Goal: Transaction & Acquisition: Purchase product/service

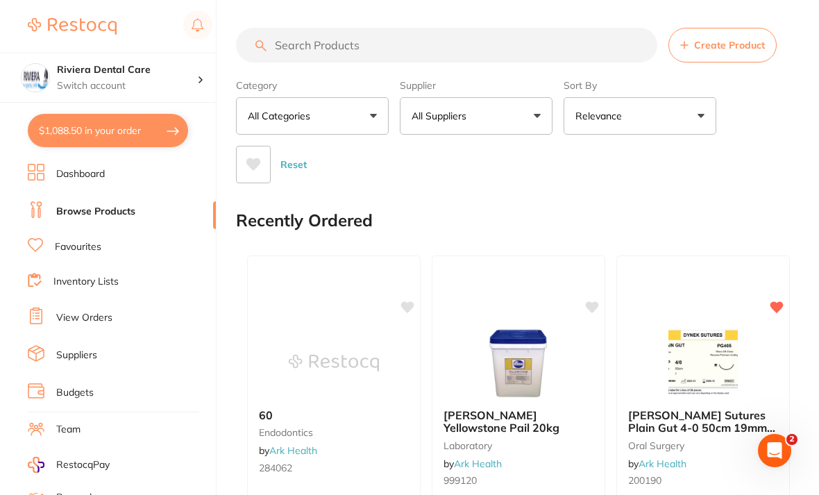
click at [100, 205] on link "Browse Products" at bounding box center [95, 212] width 79 height 14
click at [285, 42] on input "search" at bounding box center [446, 45] width 421 height 35
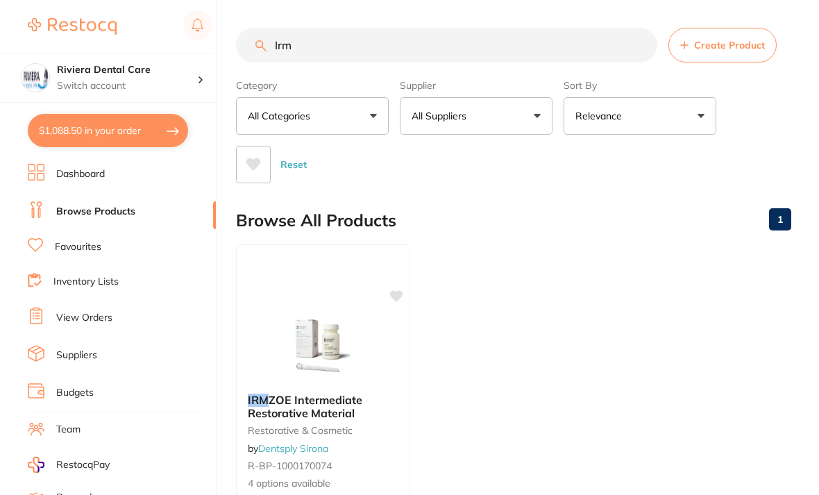
click at [757, 117] on div "Category All Categories All Categories restorative & cosmetic Clear Category fa…" at bounding box center [513, 129] width 555 height 110
click at [321, 49] on input "Irm" at bounding box center [446, 45] width 421 height 35
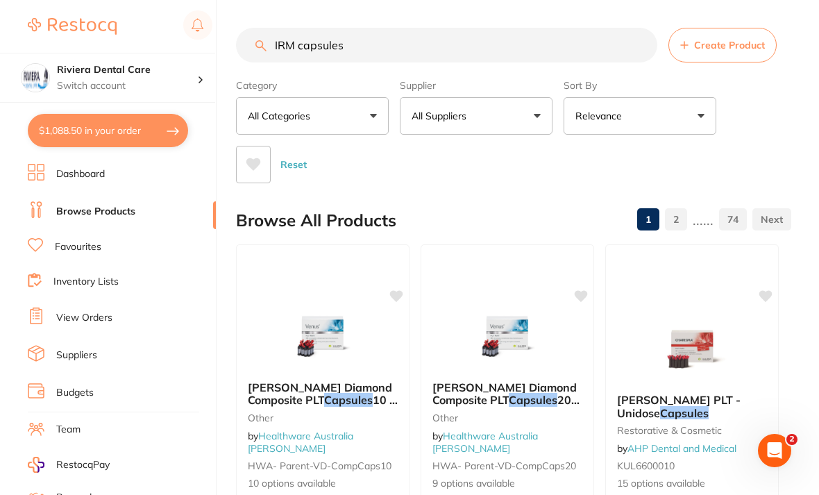
click at [757, 144] on div "Reset" at bounding box center [508, 159] width 544 height 49
click at [371, 49] on input "IRM capsules" at bounding box center [446, 45] width 421 height 35
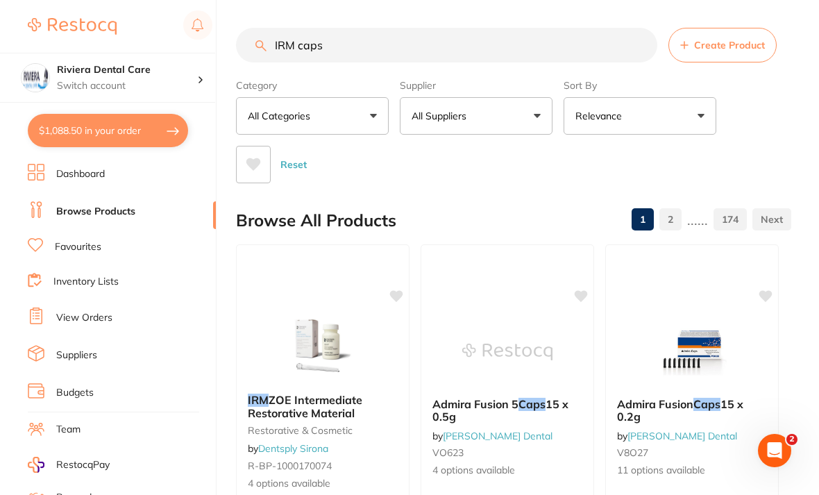
type input "IRM caps"
click at [761, 121] on div "Category All Categories All Categories anaesthetic burs crown & bridge Crown & …" at bounding box center [513, 129] width 555 height 110
click at [531, 115] on button "All Suppliers" at bounding box center [476, 115] width 153 height 37
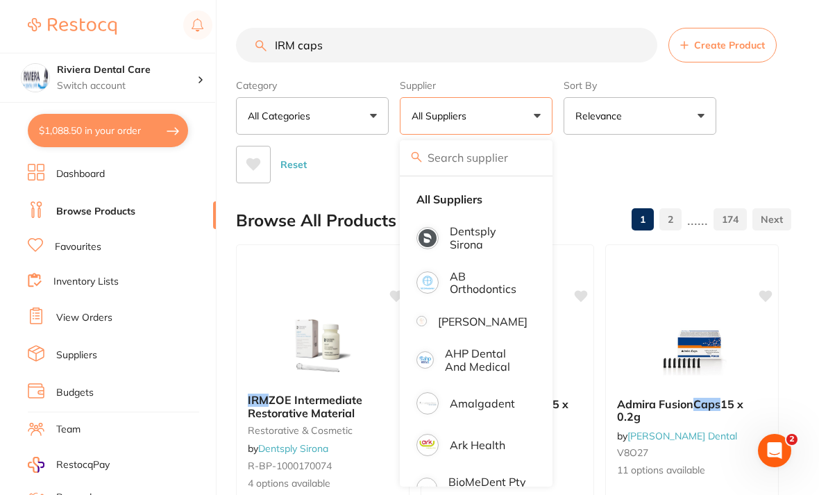
click at [472, 235] on p "Dentsply Sirona" at bounding box center [489, 238] width 78 height 26
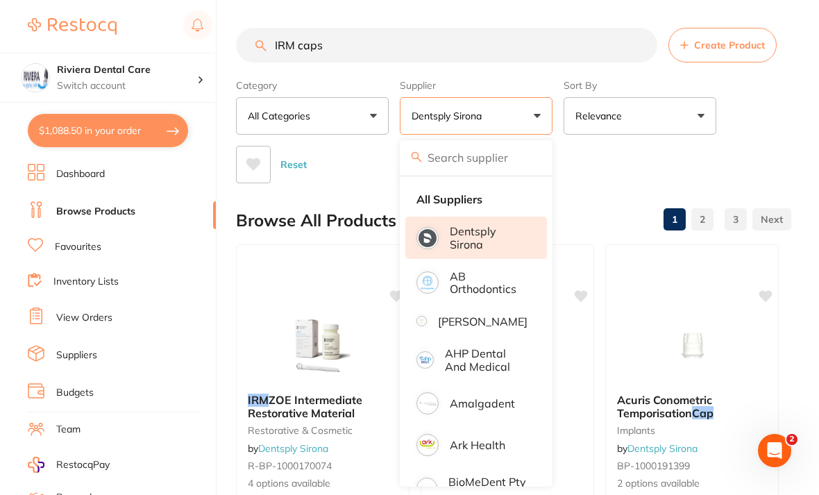
click at [776, 116] on div "Category All Categories All Categories implants restorative & cosmetic Clear Ca…" at bounding box center [513, 129] width 555 height 110
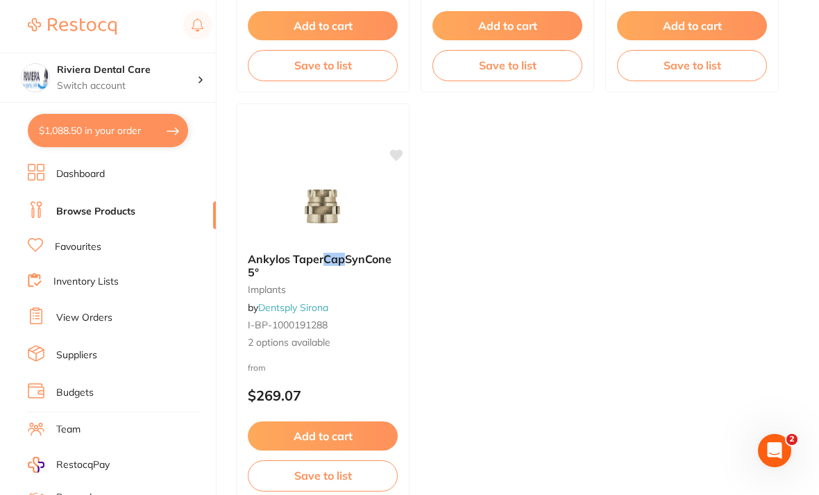
scroll to position [1408, 0]
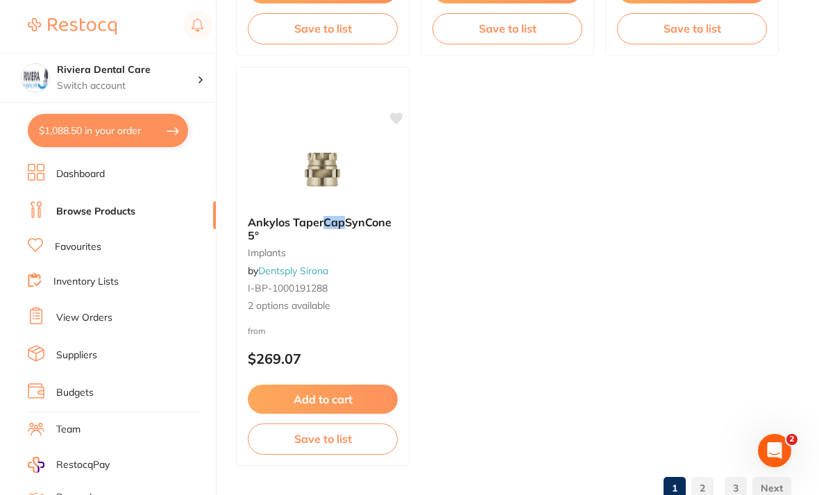
click at [709, 491] on link "2" at bounding box center [702, 488] width 22 height 28
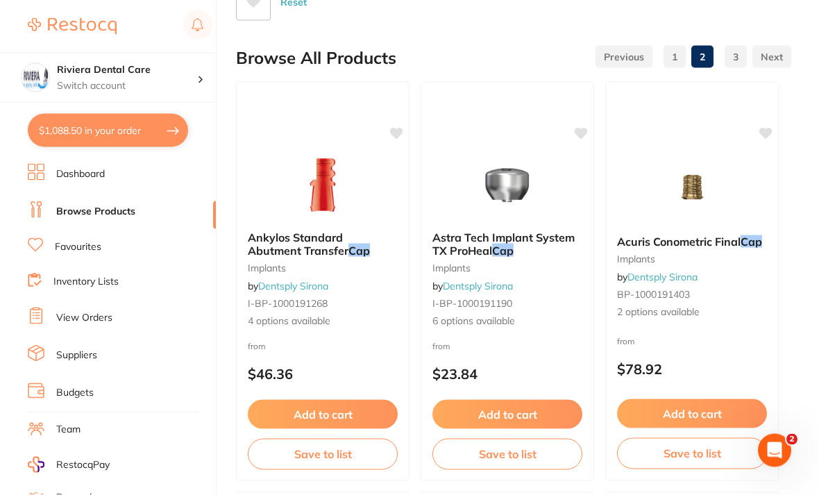
scroll to position [0, 0]
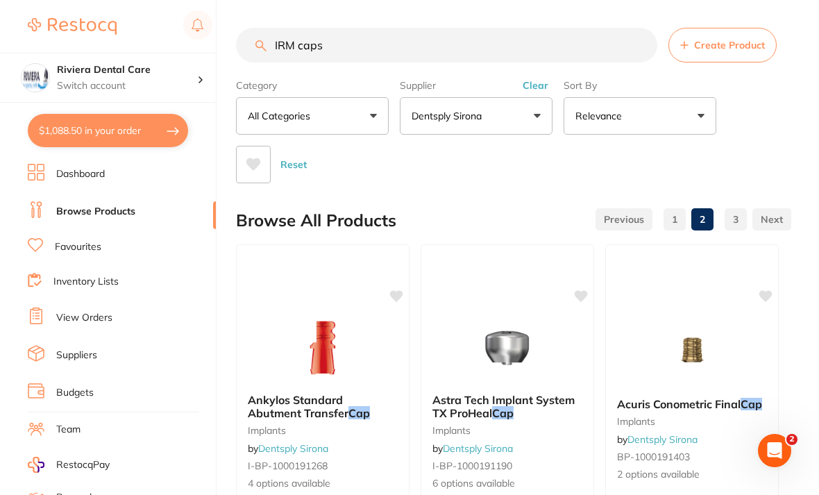
click at [675, 212] on link "1" at bounding box center [675, 219] width 22 height 28
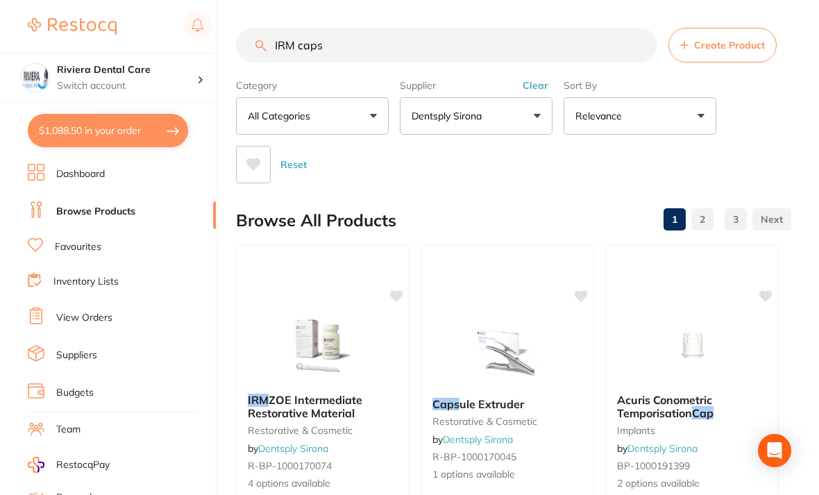
click at [331, 316] on img at bounding box center [323, 347] width 90 height 69
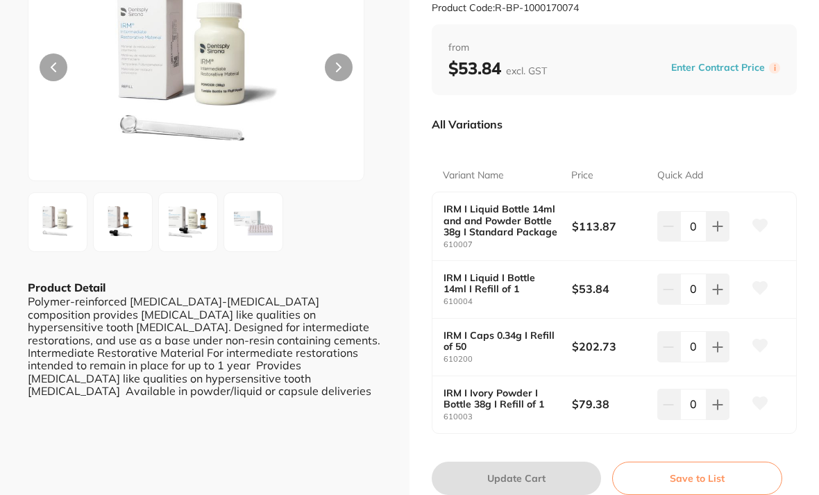
scroll to position [128, 0]
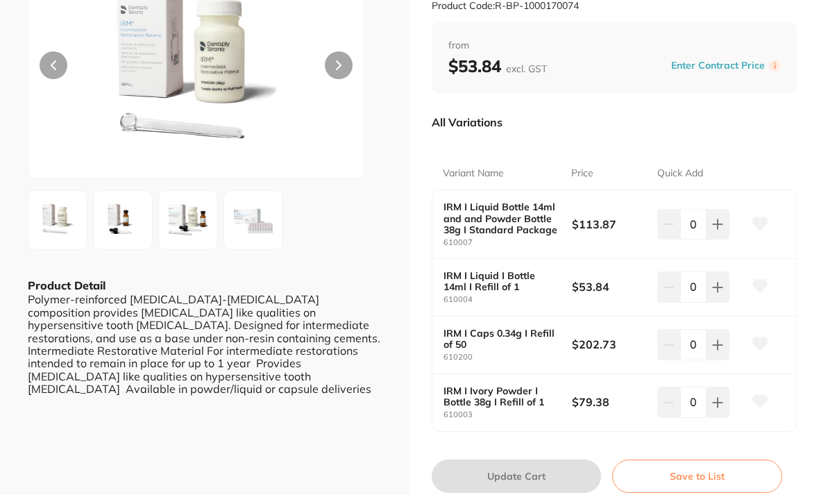
click at [263, 221] on img at bounding box center [253, 220] width 50 height 50
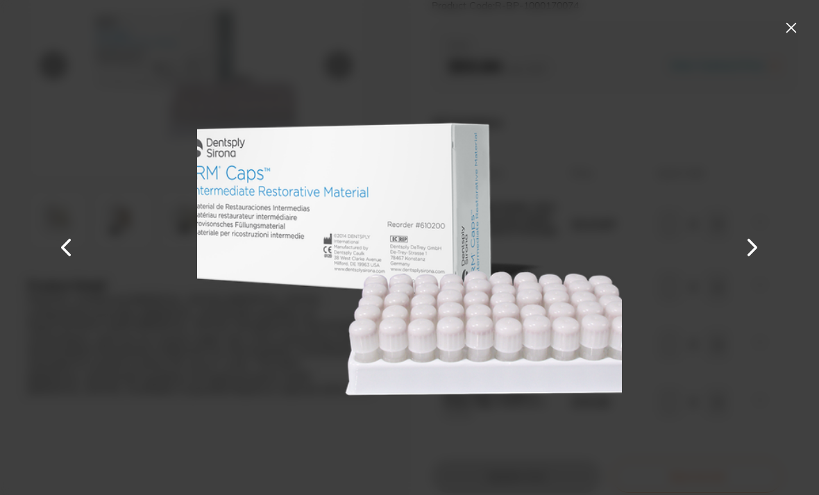
click at [789, 26] on button at bounding box center [791, 28] width 22 height 22
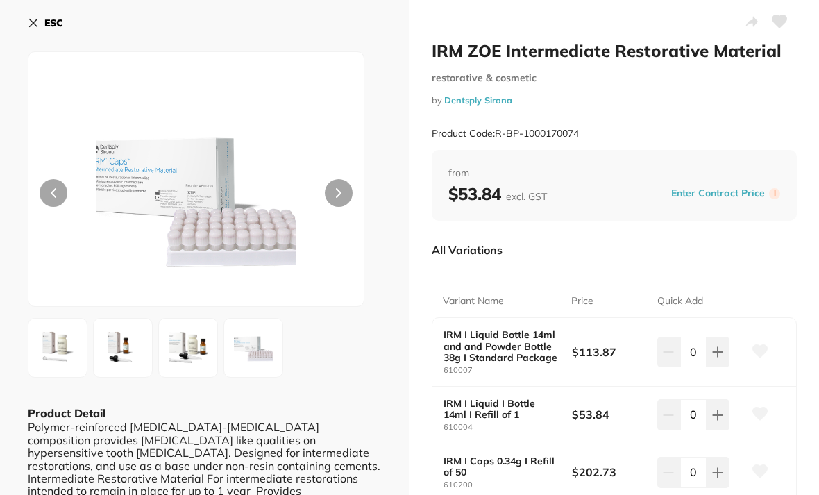
scroll to position [0, 0]
click at [777, 22] on icon at bounding box center [779, 21] width 15 height 12
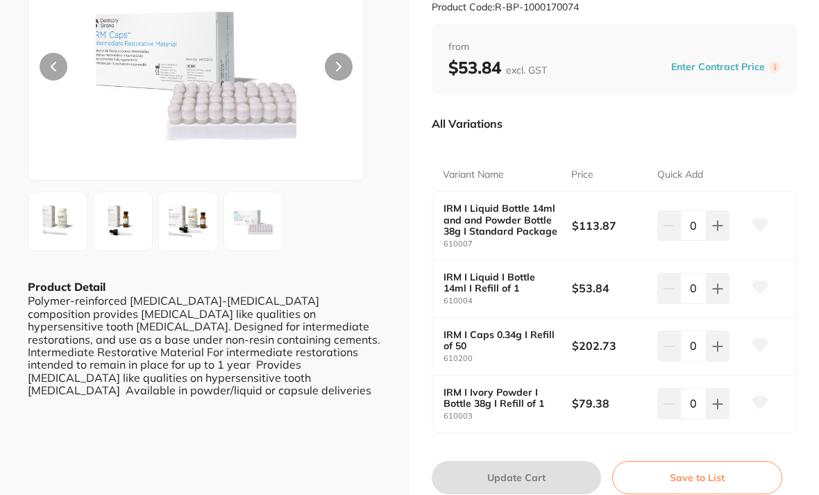
scroll to position [232, 0]
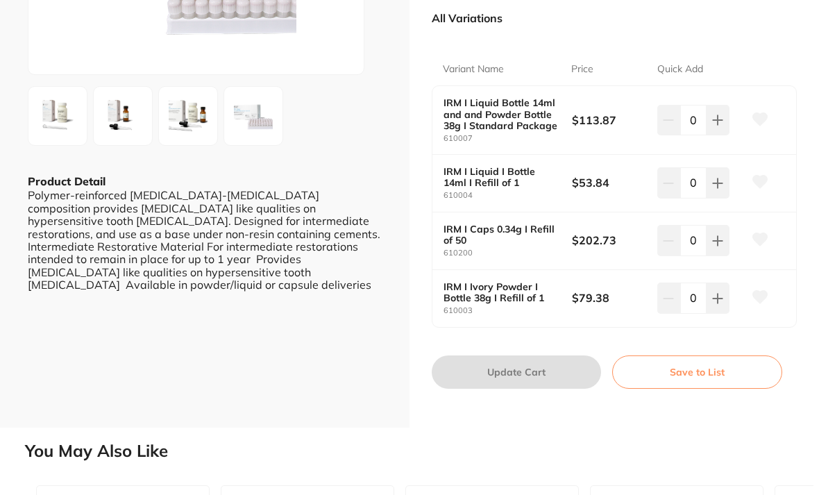
click at [695, 362] on button "Save to List" at bounding box center [697, 371] width 170 height 33
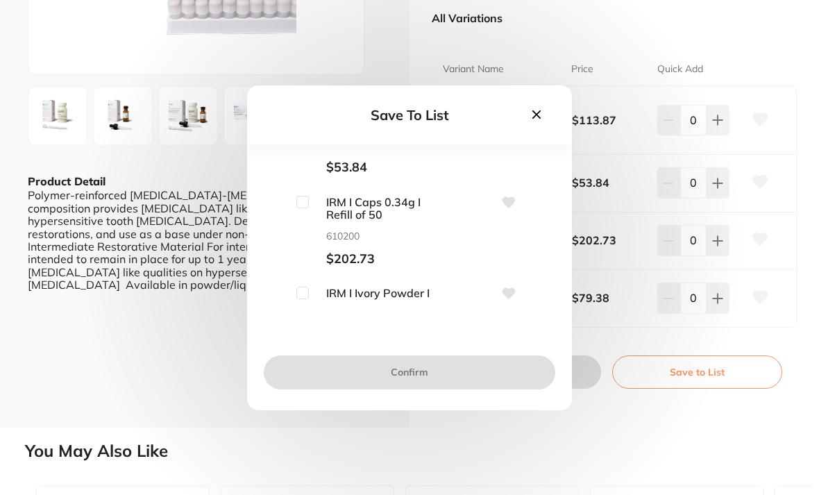
scroll to position [140, 0]
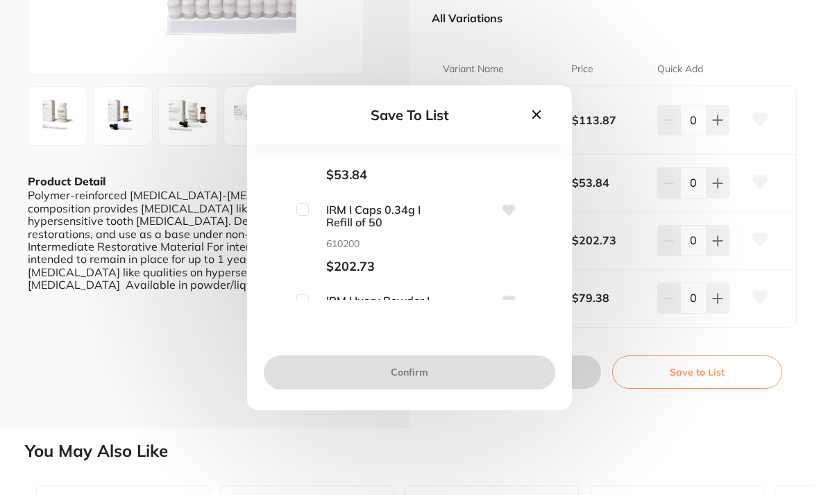
click at [306, 216] on input "checkbox" at bounding box center [302, 209] width 12 height 12
checkbox input "true"
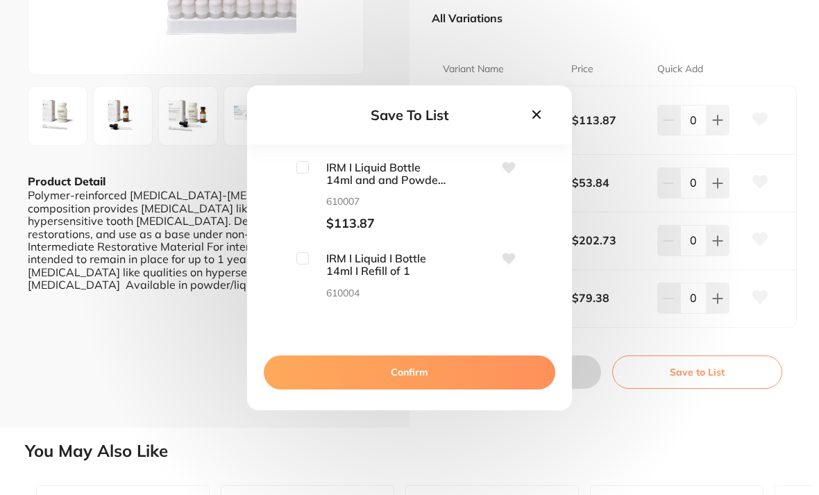
scroll to position [0, 0]
click at [514, 173] on icon at bounding box center [509, 167] width 13 height 11
click at [314, 184] on span "IRM I Liquid Bottle 14ml and and Powder Bottle 38g I Standard Package" at bounding box center [378, 174] width 139 height 26
click at [303, 174] on input "checkbox" at bounding box center [302, 167] width 12 height 12
checkbox input "true"
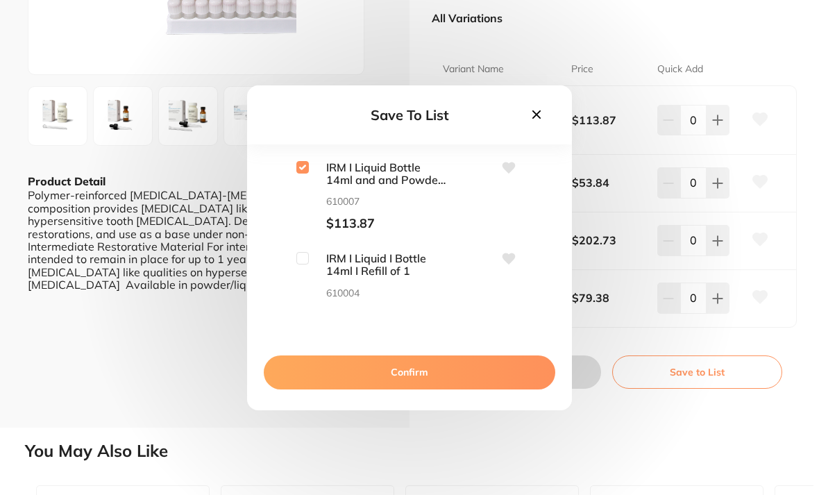
click at [421, 385] on button "Confirm" at bounding box center [410, 371] width 292 height 33
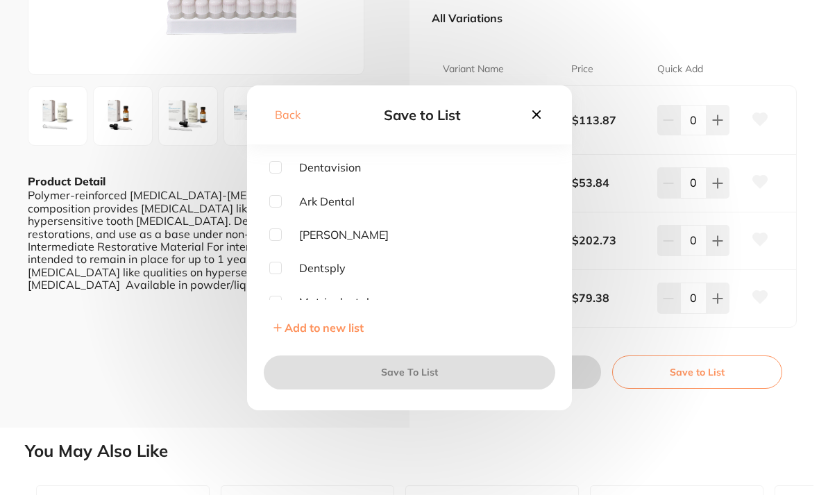
scroll to position [69, 0]
click at [278, 272] on input "checkbox" at bounding box center [275, 266] width 12 height 12
checkbox input "true"
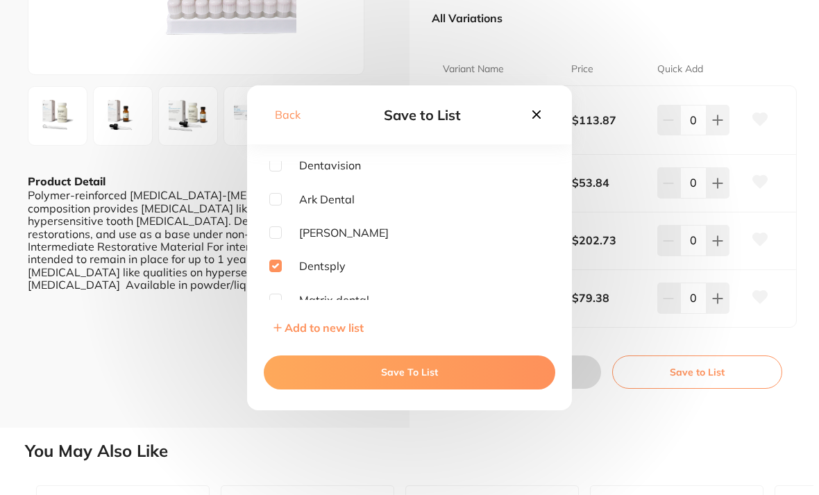
click at [411, 389] on button "Save To List" at bounding box center [410, 371] width 292 height 33
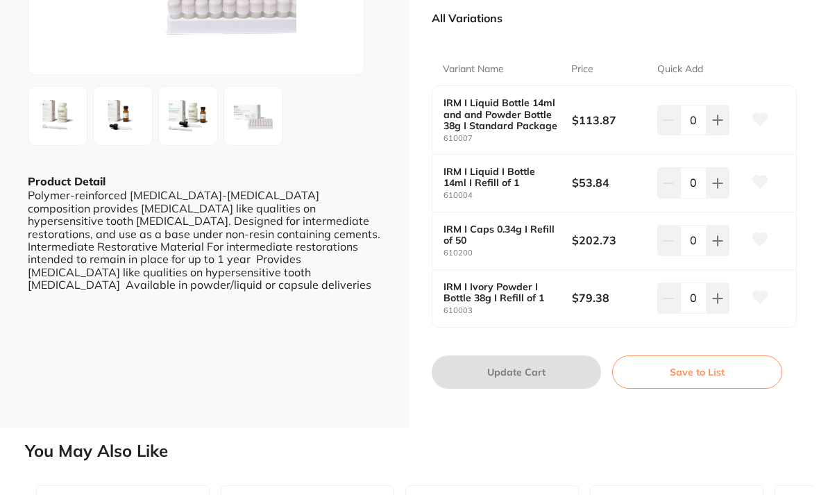
scroll to position [0, 0]
click at [727, 233] on button at bounding box center [718, 240] width 23 height 31
type input "1"
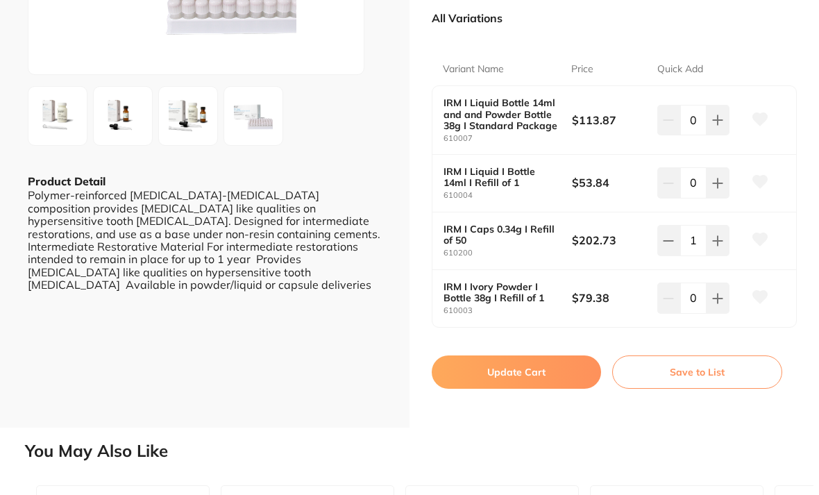
click at [525, 363] on button "Update Cart" at bounding box center [516, 371] width 169 height 33
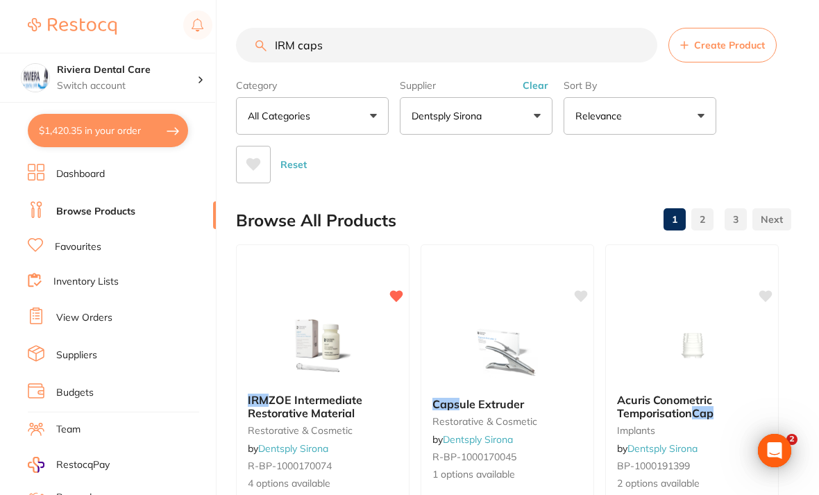
click at [104, 123] on button "$1,420.35 in your order" at bounding box center [108, 130] width 160 height 33
checkbox input "true"
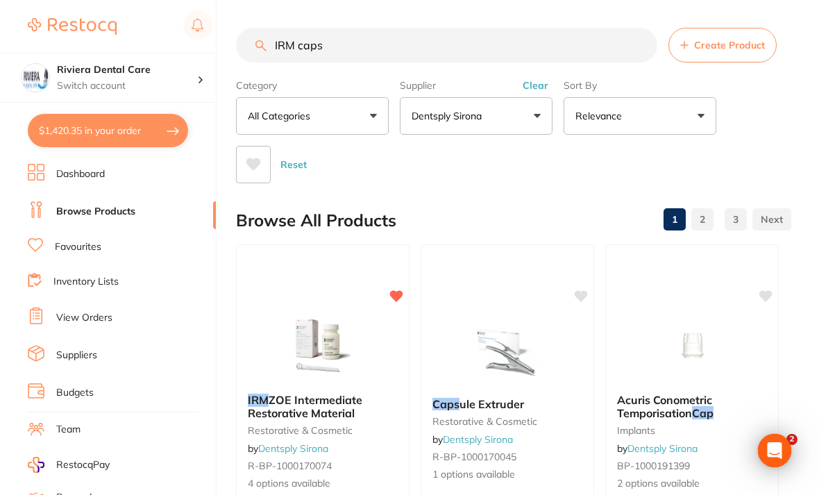
checkbox input "true"
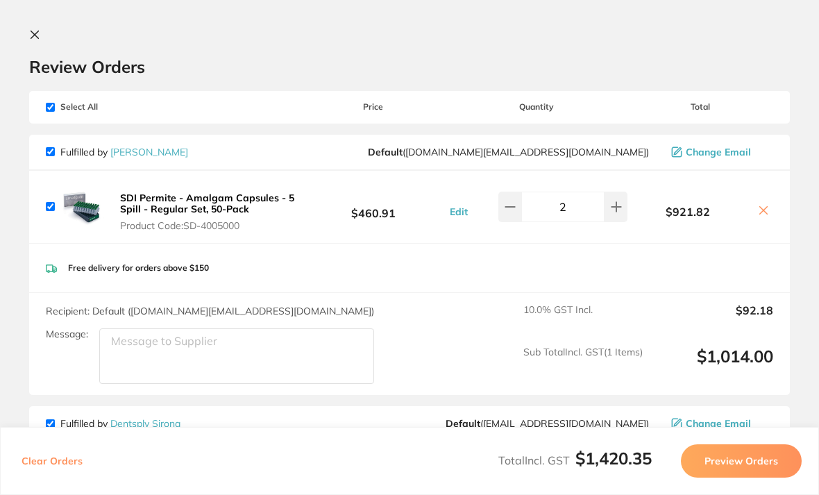
click at [36, 32] on icon at bounding box center [34, 34] width 11 height 11
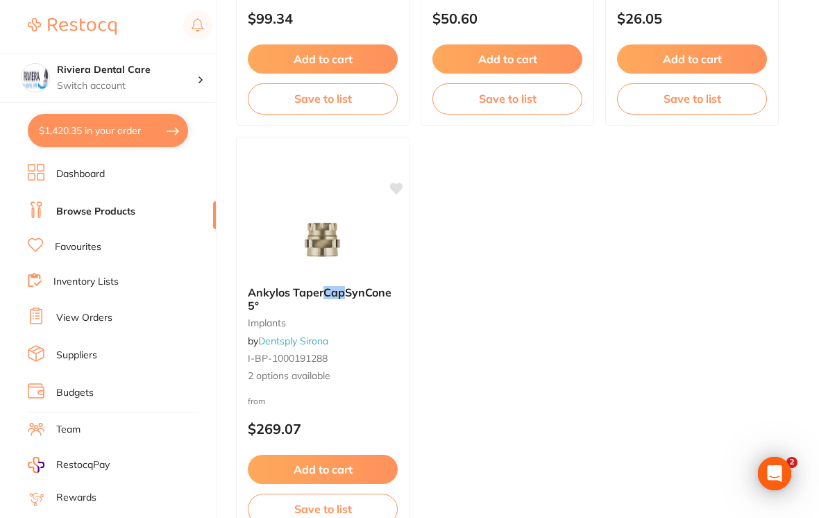
scroll to position [1408, 0]
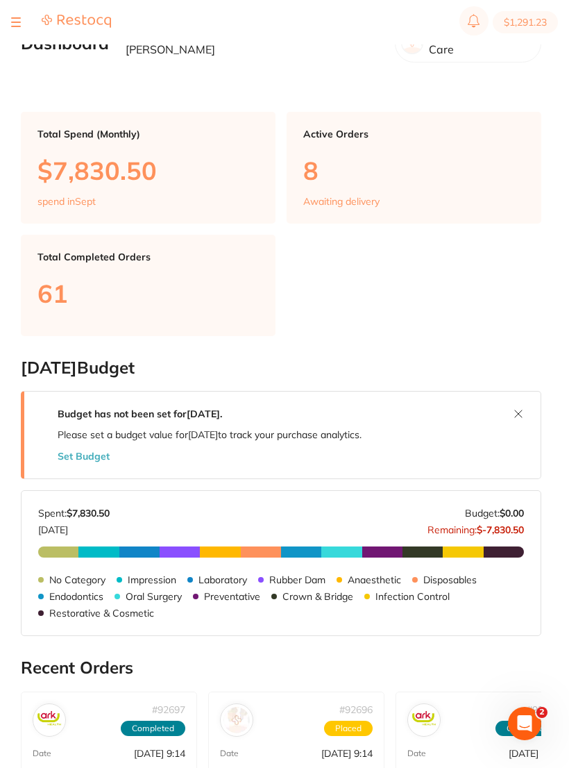
click at [19, 42] on section "$1,291.23" at bounding box center [284, 22] width 569 height 44
click at [22, 44] on h2 "Dashboard" at bounding box center [65, 43] width 88 height 19
click at [22, 40] on section "$1,291.23" at bounding box center [284, 22] width 569 height 44
click at [17, 22] on button at bounding box center [16, 22] width 10 height 1
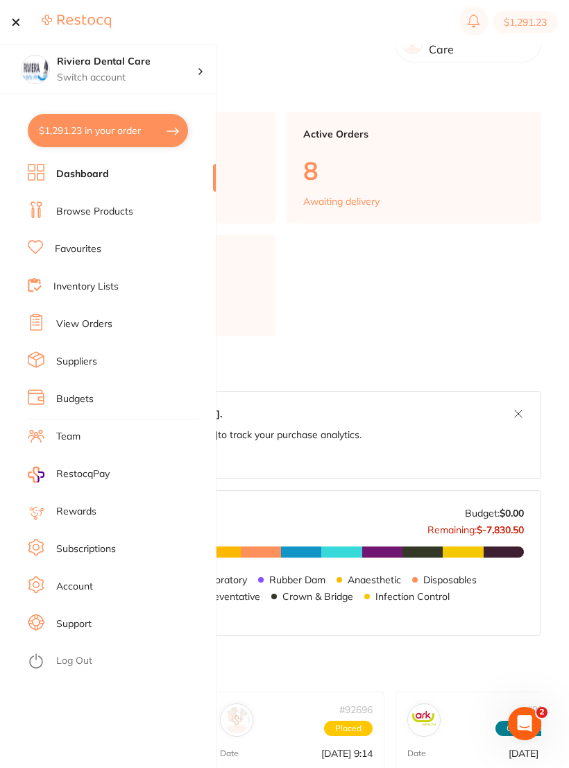
click at [83, 280] on link "Inventory Lists" at bounding box center [85, 287] width 65 height 14
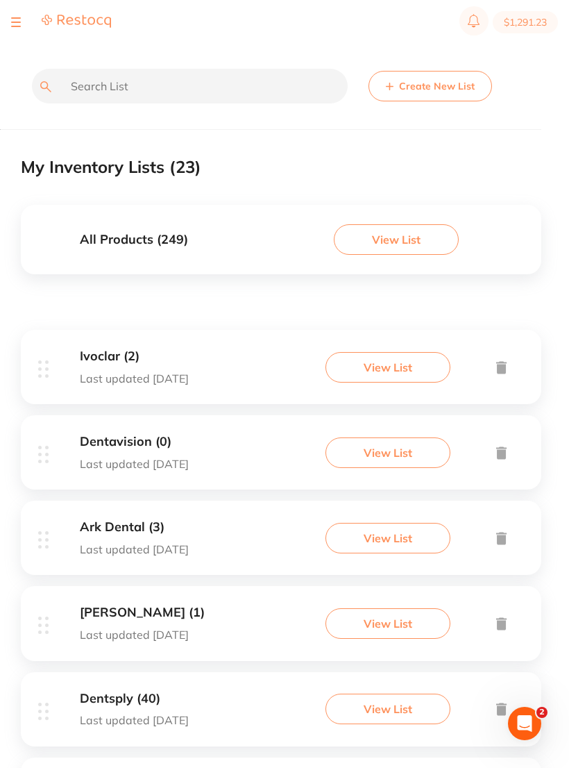
click at [387, 616] on button "View List" at bounding box center [388, 623] width 125 height 31
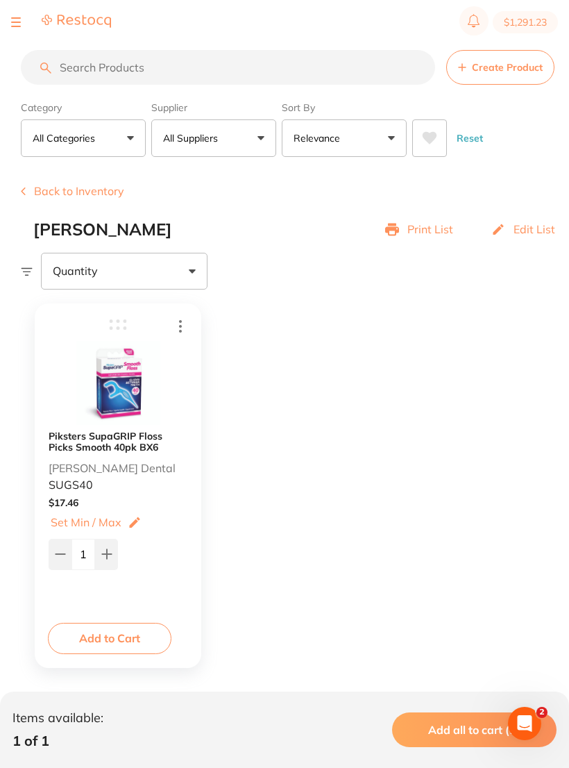
click at [63, 185] on button "Back to Inventory" at bounding box center [72, 191] width 103 height 12
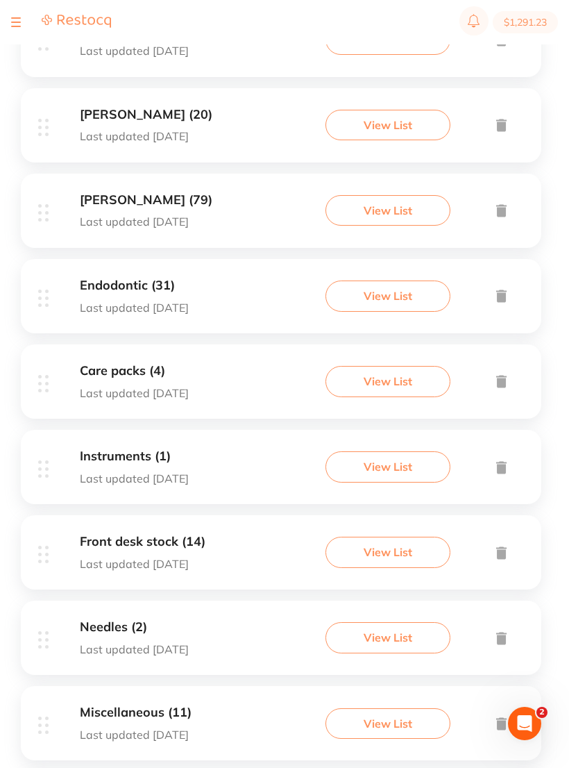
scroll to position [757, 0]
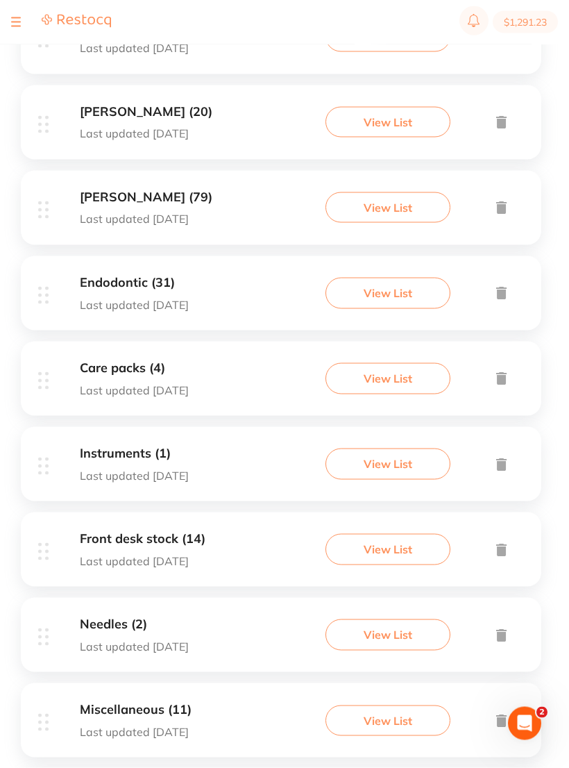
click at [391, 534] on button "View List" at bounding box center [388, 549] width 125 height 31
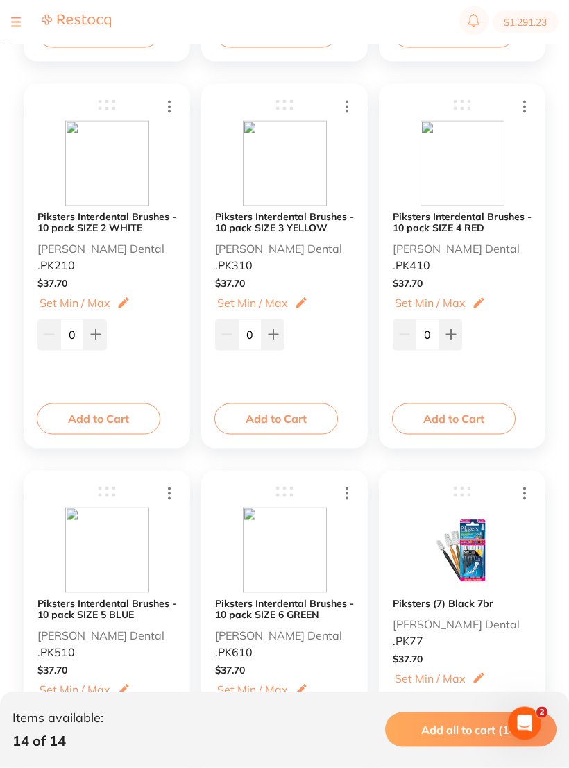
scroll to position [996, 0]
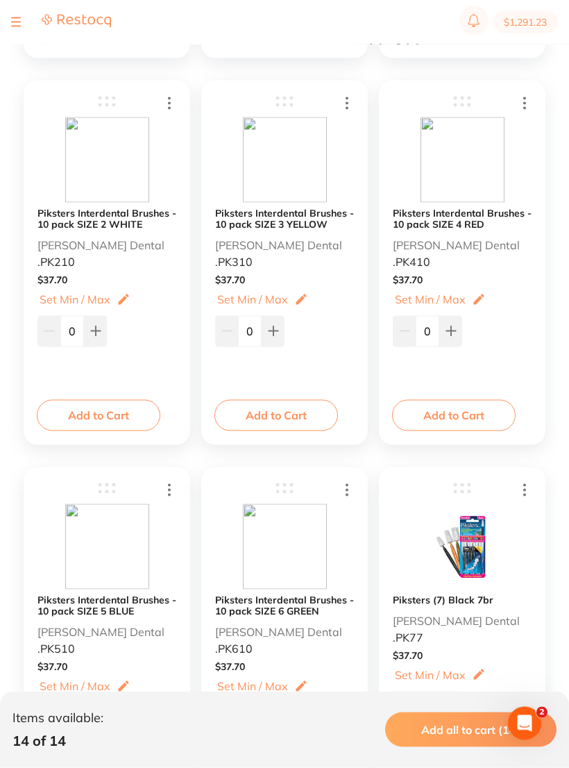
click at [332, 541] on div "Piksters Interdental Brushes - 10 pack SIZE 6 GREEN Erskine Dental .PK610" at bounding box center [284, 579] width 139 height 151
click at [323, 647] on div "Piksters Interdental Brushes - 10 pack SIZE 6 GREEN Erskine Dental .PK610" at bounding box center [284, 624] width 139 height 61
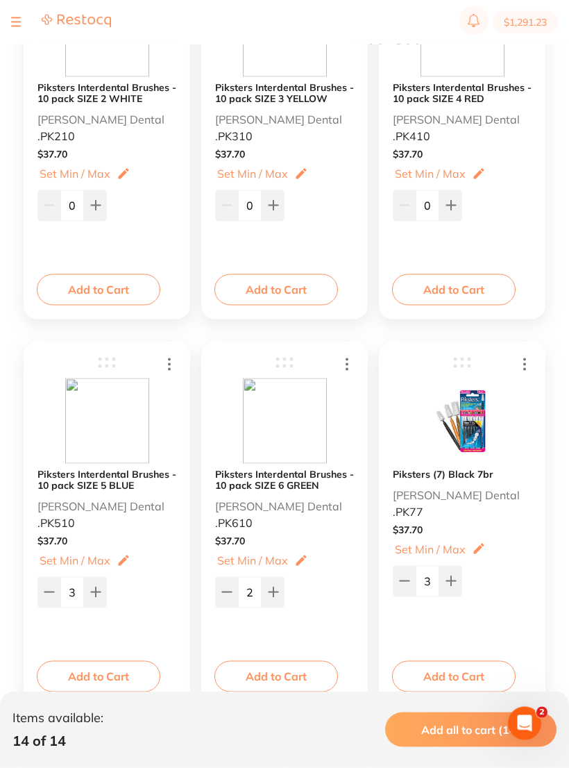
scroll to position [1122, 0]
click at [259, 555] on p "Set Min / Max" at bounding box center [252, 559] width 71 height 12
click at [263, 613] on button at bounding box center [273, 614] width 23 height 31
type input "3"
click at [282, 668] on button "Add to Cart" at bounding box center [276, 675] width 124 height 31
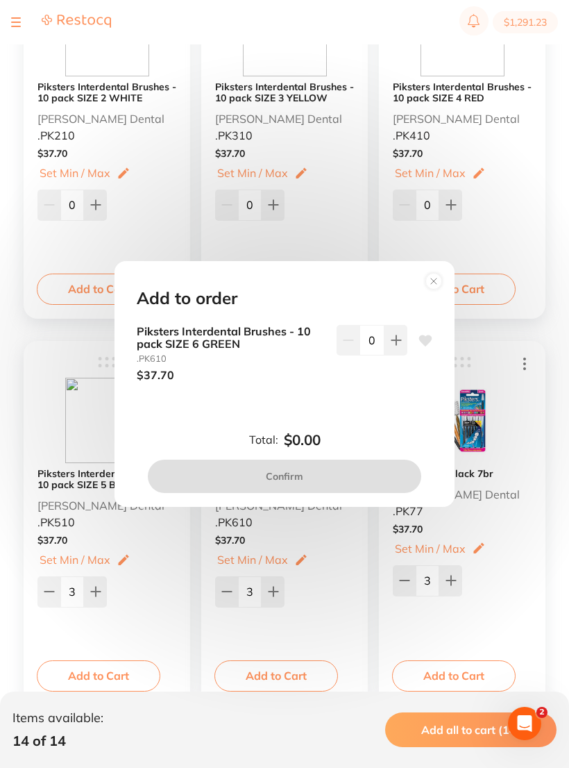
scroll to position [0, 0]
click at [395, 346] on icon at bounding box center [396, 340] width 11 height 11
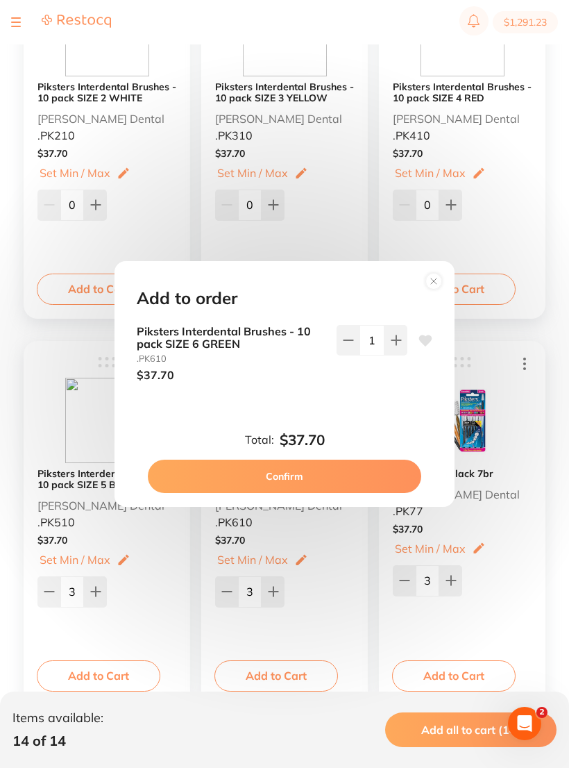
click at [403, 349] on button at bounding box center [396, 340] width 23 height 31
click at [393, 346] on button at bounding box center [396, 340] width 23 height 31
type input "3"
click at [296, 477] on button "Confirm" at bounding box center [284, 475] width 273 height 33
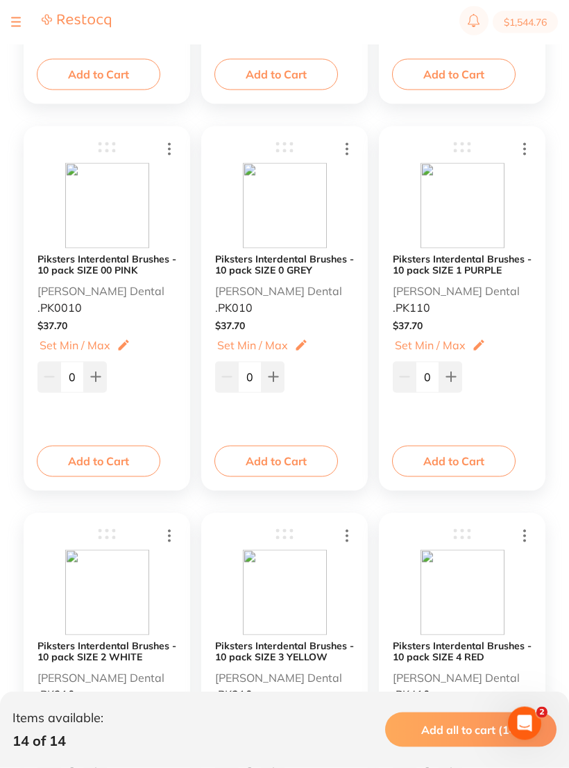
scroll to position [564, 0]
click at [98, 453] on button "Add to Cart" at bounding box center [99, 460] width 124 height 31
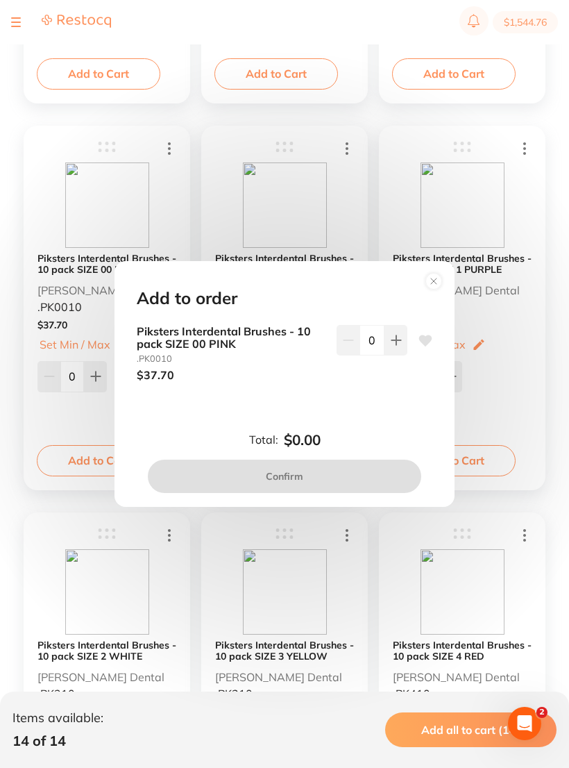
scroll to position [0, 0]
click at [397, 339] on icon at bounding box center [395, 339] width 9 height 9
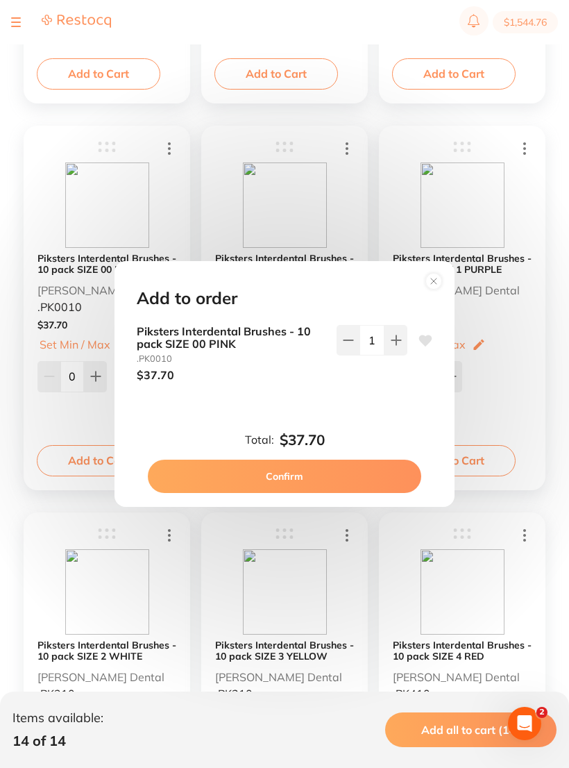
click at [397, 339] on icon at bounding box center [395, 339] width 9 height 9
type input "2"
click at [294, 463] on button "Confirm" at bounding box center [284, 475] width 273 height 33
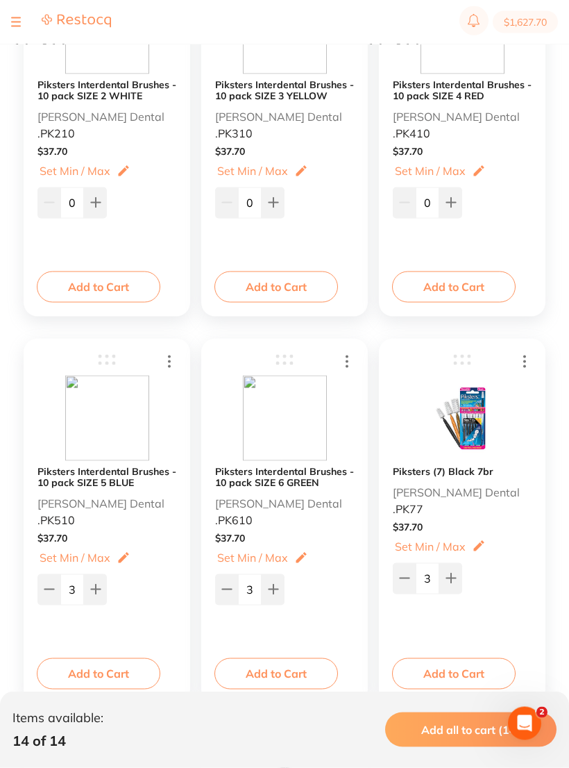
scroll to position [1125, 0]
click at [455, 666] on button "Add to Cart" at bounding box center [454, 672] width 124 height 31
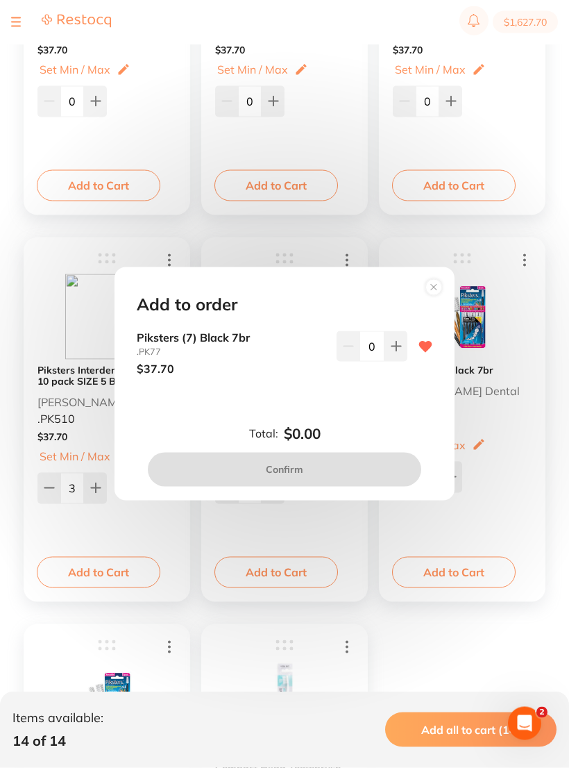
scroll to position [1225, 0]
click at [437, 296] on circle at bounding box center [434, 288] width 16 height 16
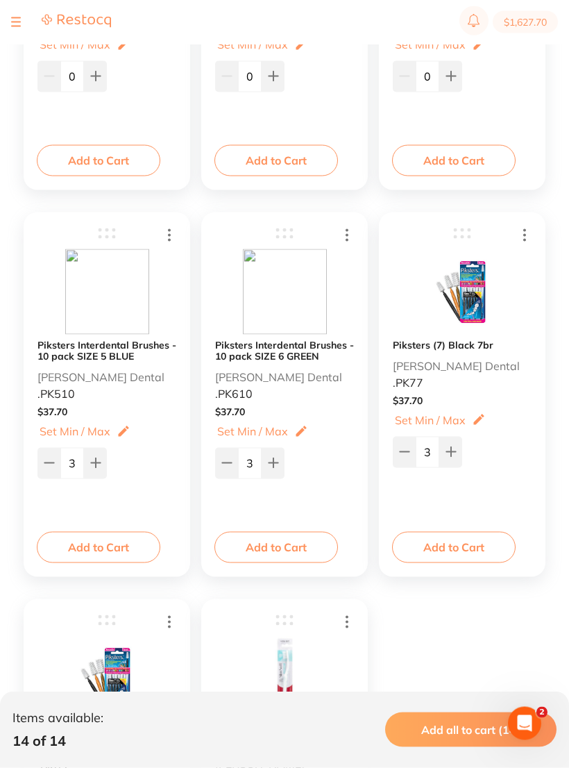
scroll to position [1250, 0]
click at [469, 315] on img at bounding box center [463, 292] width 84 height 85
click at [462, 550] on button "Add to Cart" at bounding box center [454, 547] width 124 height 31
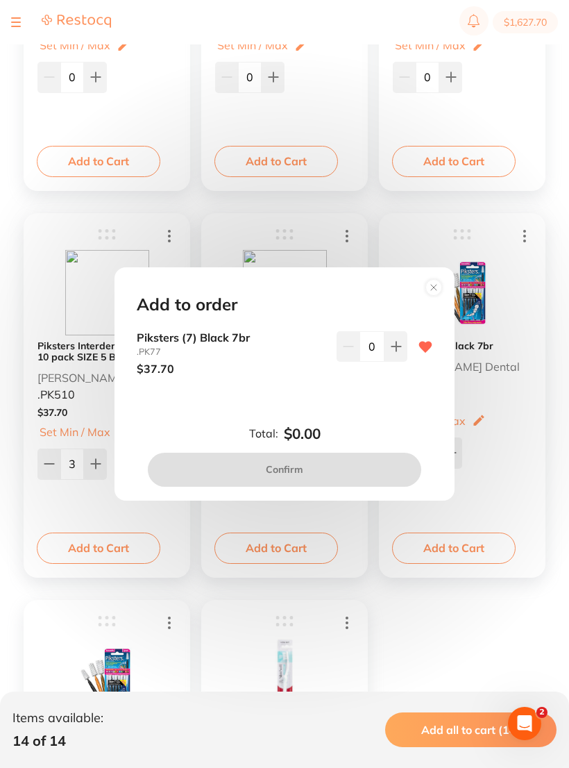
scroll to position [0, 0]
click at [402, 353] on button at bounding box center [396, 346] width 23 height 31
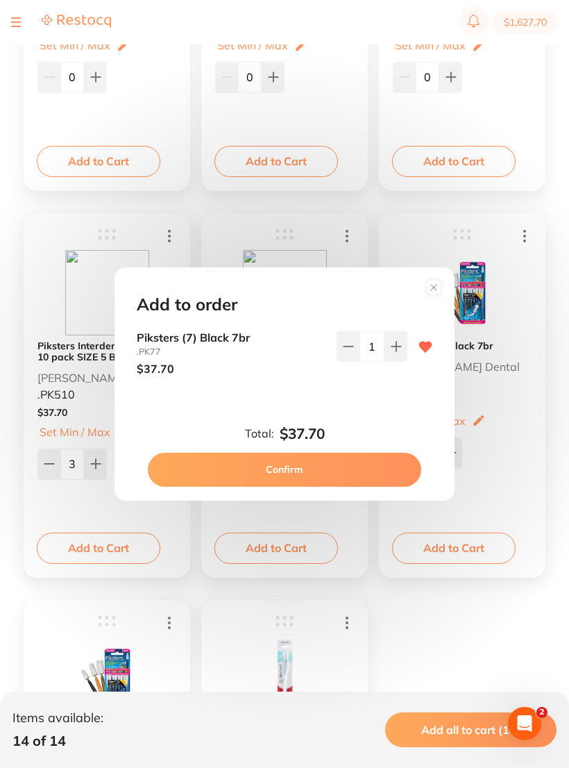
click at [400, 352] on icon at bounding box center [396, 346] width 11 height 11
click at [402, 351] on button at bounding box center [396, 346] width 23 height 31
type input "3"
click at [277, 478] on button "Confirm" at bounding box center [284, 469] width 273 height 33
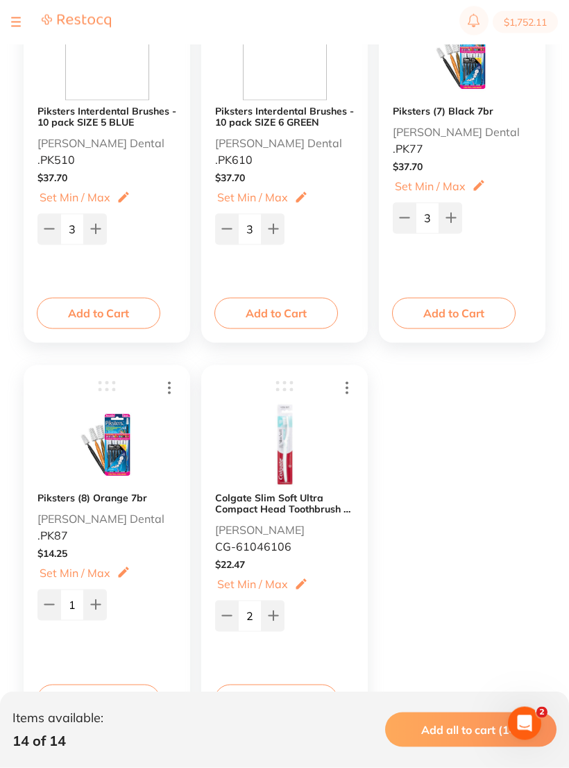
scroll to position [1498, 0]
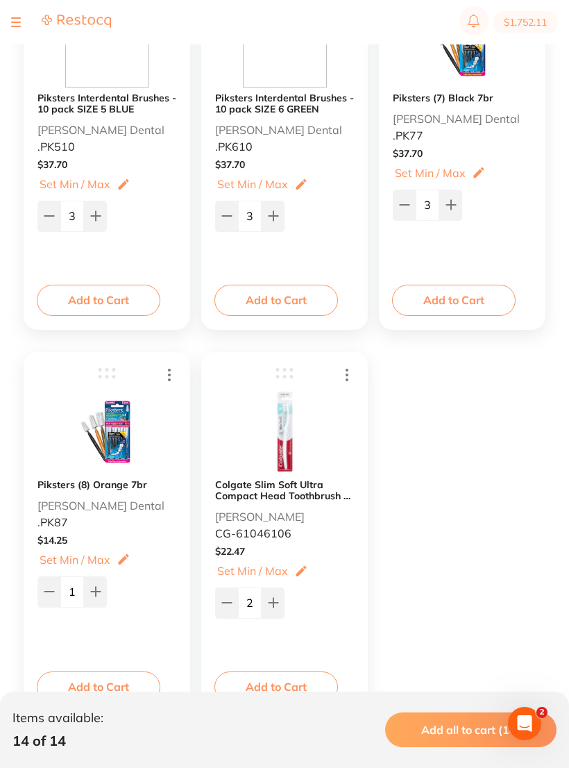
click at [99, 683] on button "Add to Cart" at bounding box center [99, 686] width 124 height 31
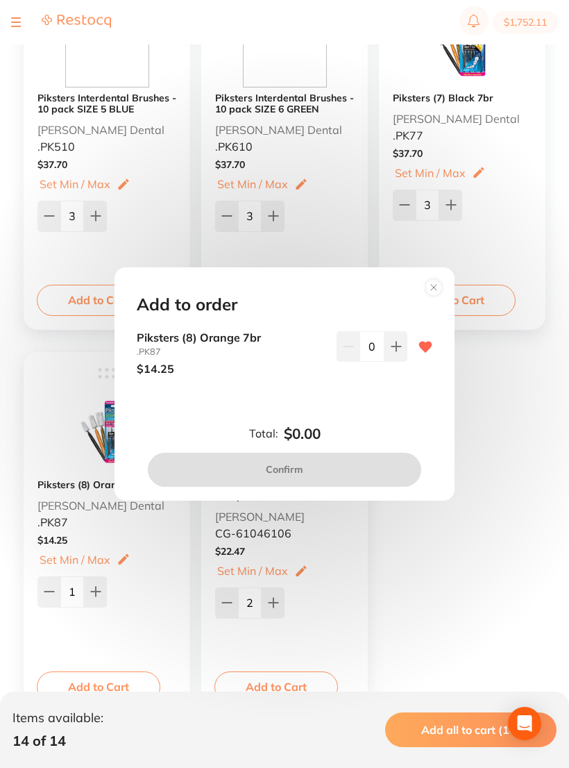
click at [397, 348] on button at bounding box center [396, 346] width 23 height 31
type input "1"
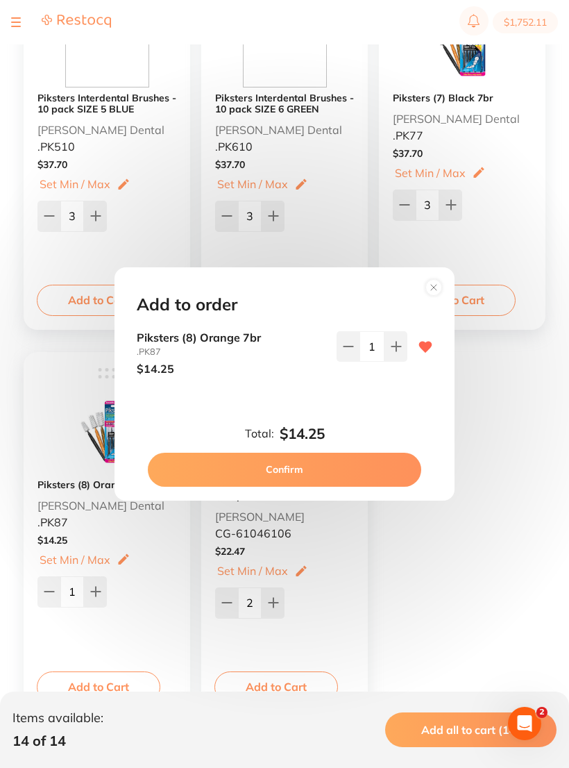
scroll to position [0, 0]
click at [295, 473] on button "Confirm" at bounding box center [284, 469] width 273 height 33
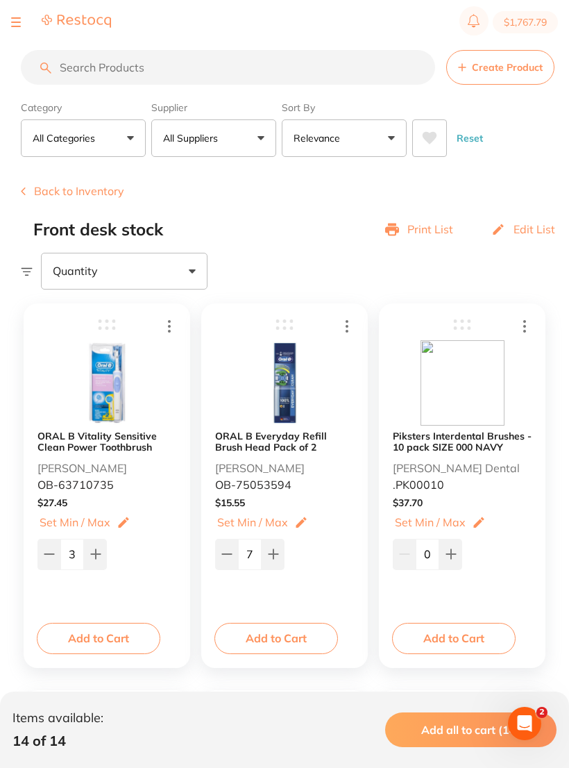
click at [529, 15] on button "$1,767.79" at bounding box center [525, 22] width 65 height 22
checkbox input "true"
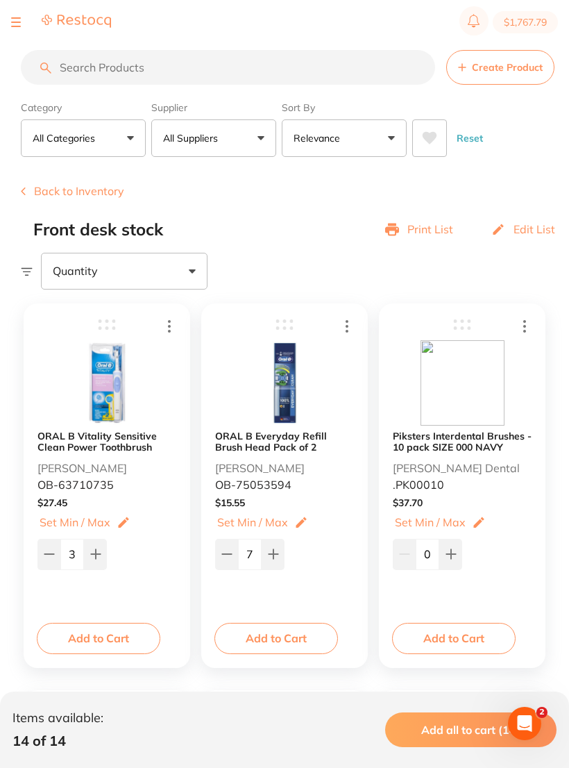
checkbox input "true"
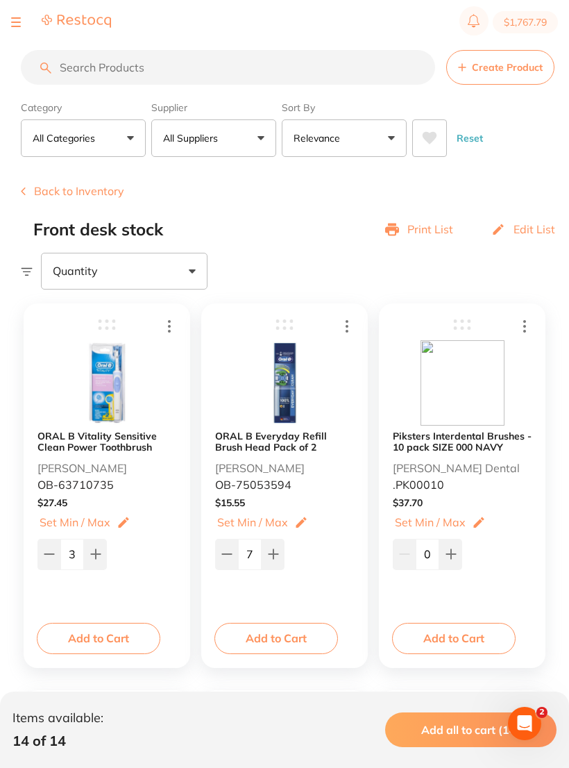
checkbox input "true"
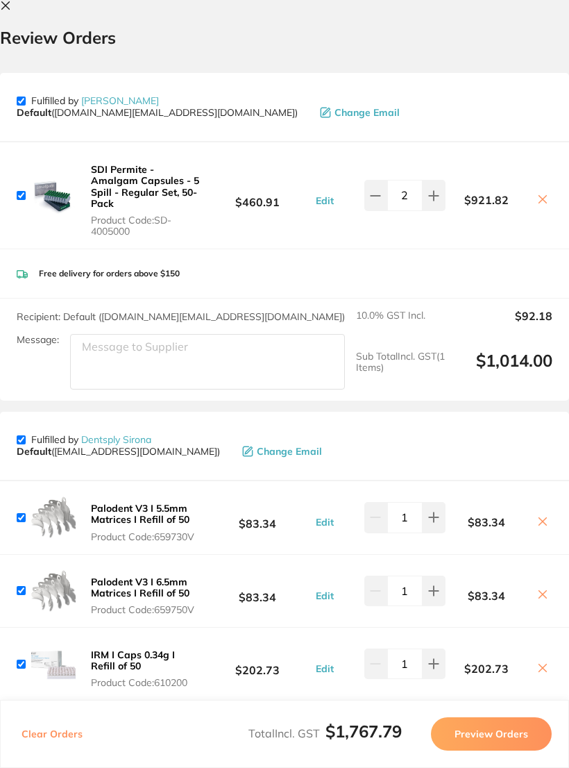
click at [9, 6] on icon at bounding box center [5, 5] width 11 height 11
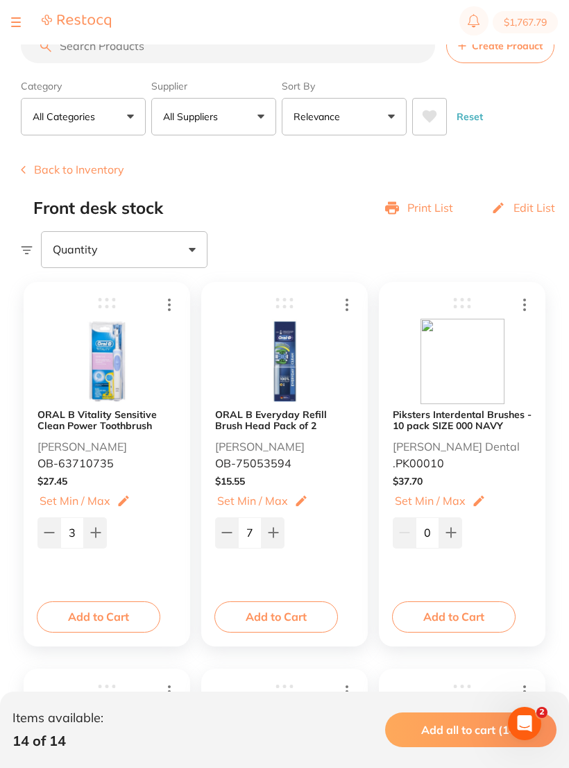
click at [67, 166] on button "Back to Inventory" at bounding box center [72, 169] width 103 height 12
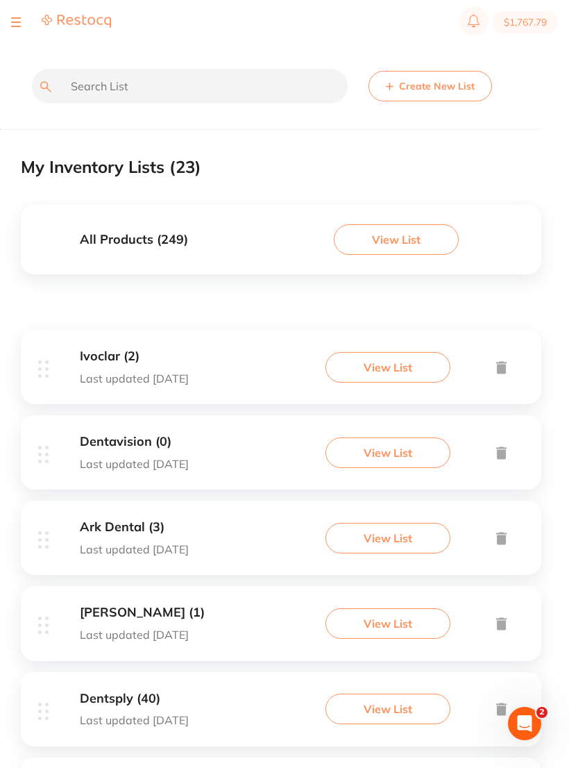
click at [15, 22] on button at bounding box center [16, 22] width 10 height 1
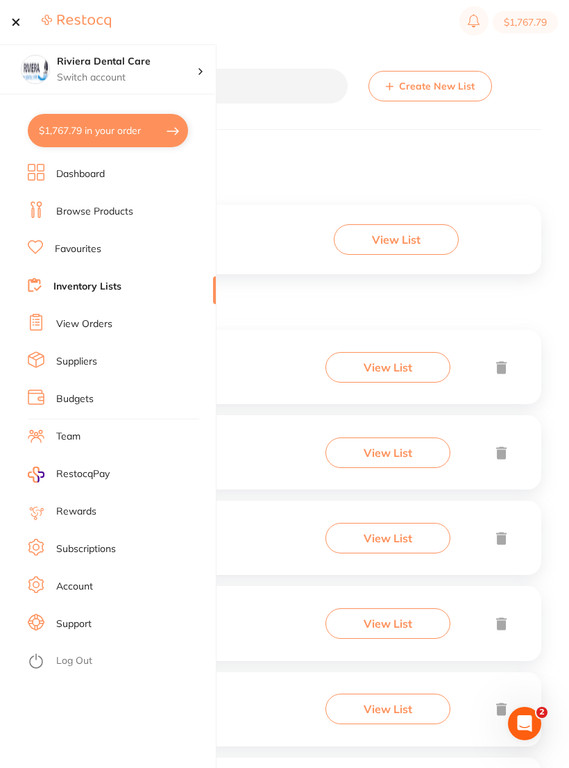
click at [92, 209] on link "Browse Products" at bounding box center [94, 212] width 77 height 14
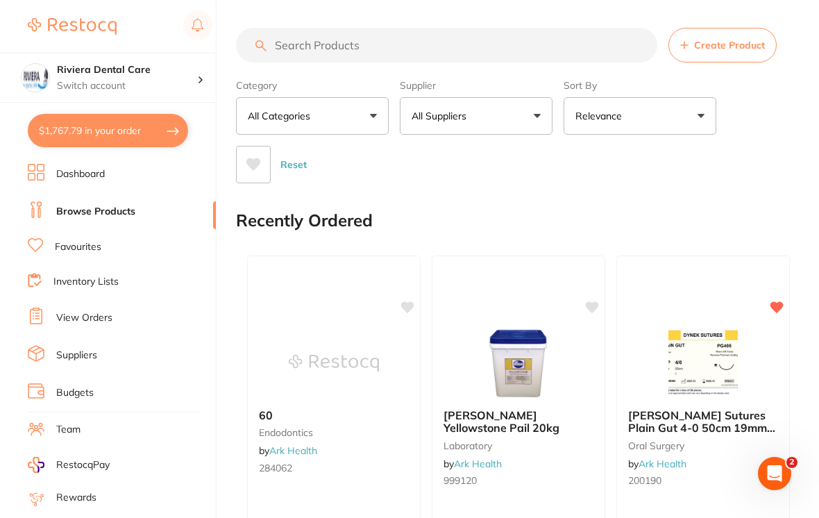
click at [294, 36] on input "search" at bounding box center [446, 45] width 421 height 35
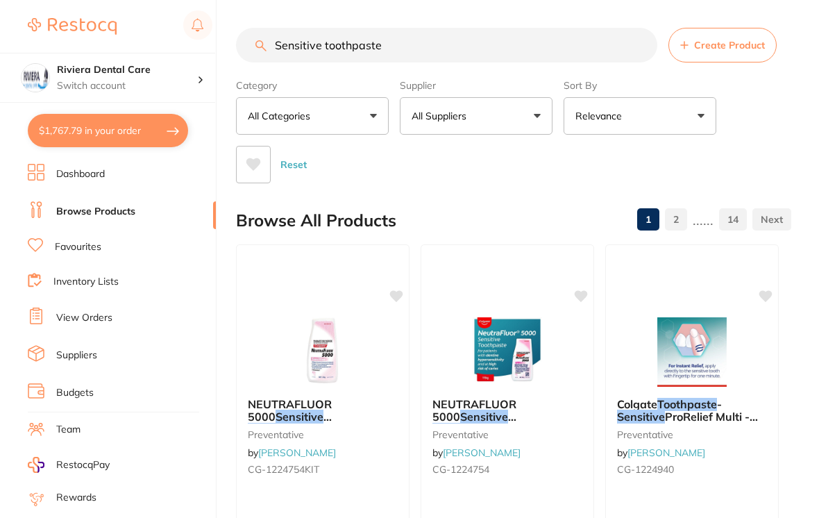
type input "Sensitive toothpaste"
click at [568, 141] on div "Reset" at bounding box center [508, 159] width 544 height 49
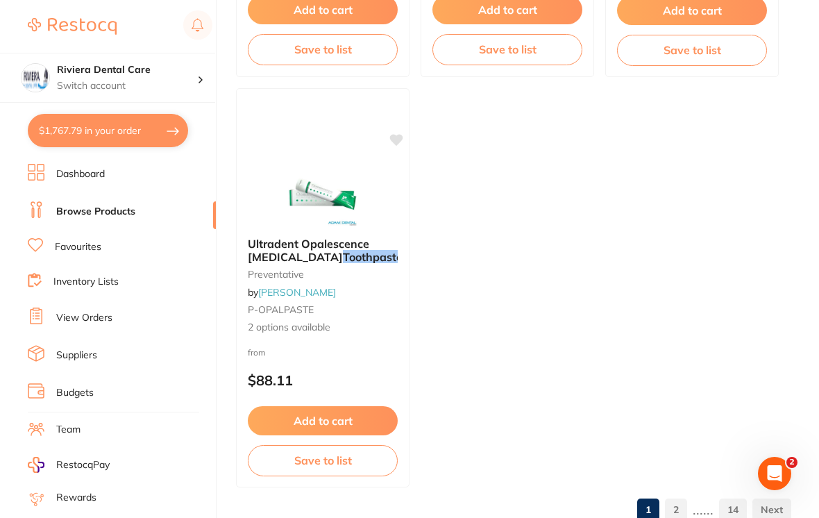
scroll to position [1408, 0]
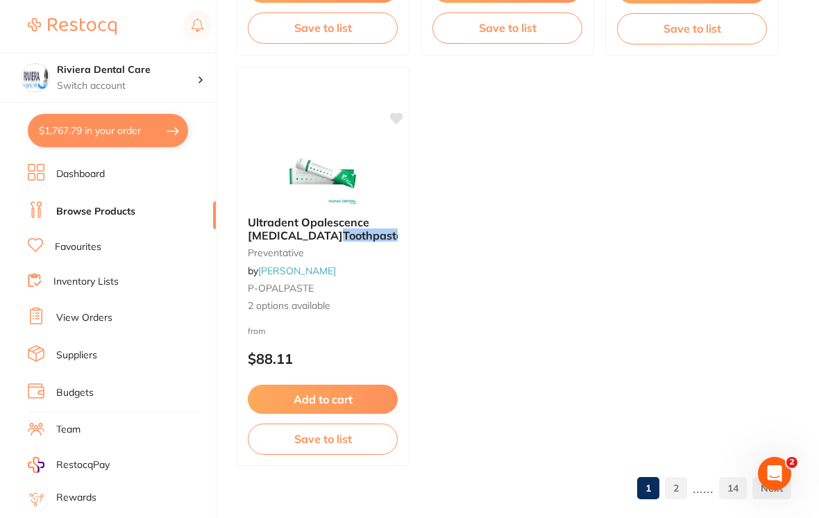
click at [568, 496] on link "2" at bounding box center [676, 488] width 22 height 28
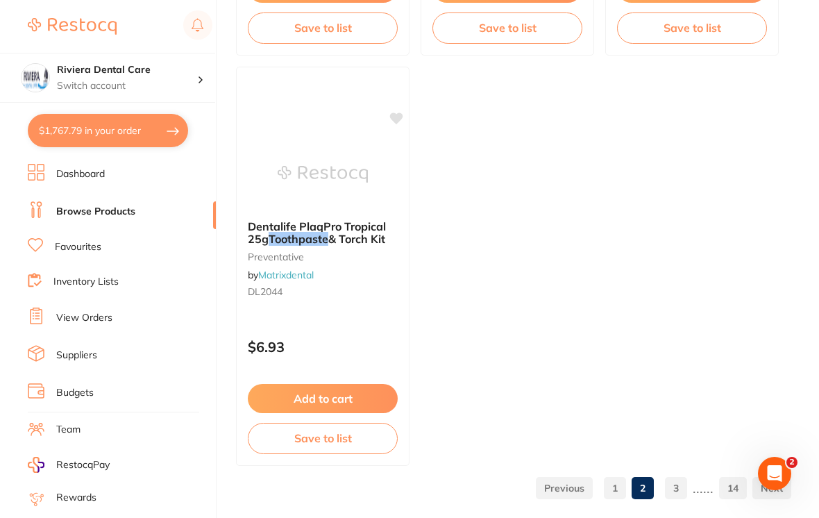
click at [568, 486] on link "3" at bounding box center [676, 488] width 22 height 28
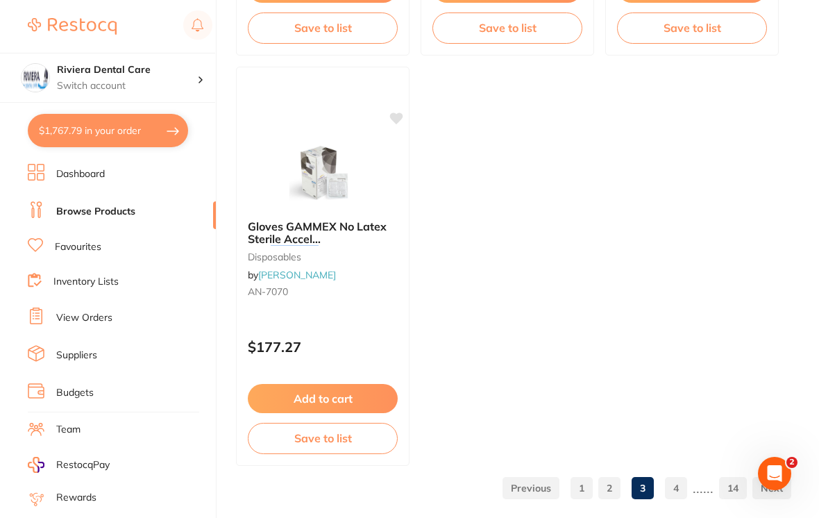
click at [568, 490] on link "4" at bounding box center [676, 488] width 22 height 28
click at [568, 489] on link "5" at bounding box center [676, 488] width 22 height 28
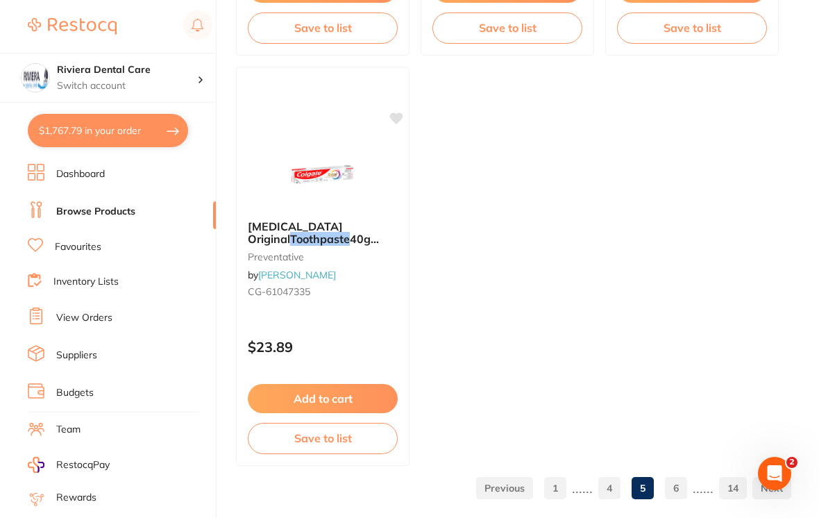
click at [558, 490] on link "1" at bounding box center [555, 488] width 22 height 28
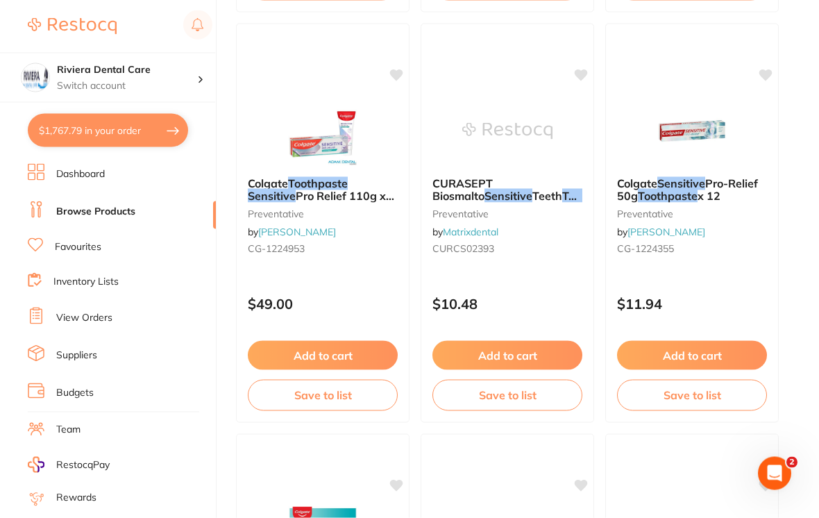
scroll to position [632, 0]
